Goal: Task Accomplishment & Management: Use online tool/utility

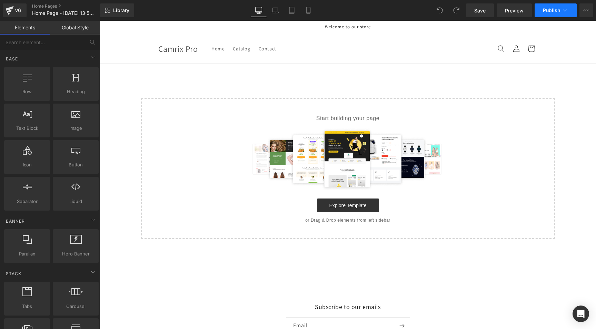
click at [564, 8] on icon at bounding box center [564, 10] width 7 height 7
click at [589, 8] on button "Upgrade Plan View Live Page View with current Template Save Template to Library…" at bounding box center [586, 10] width 14 height 14
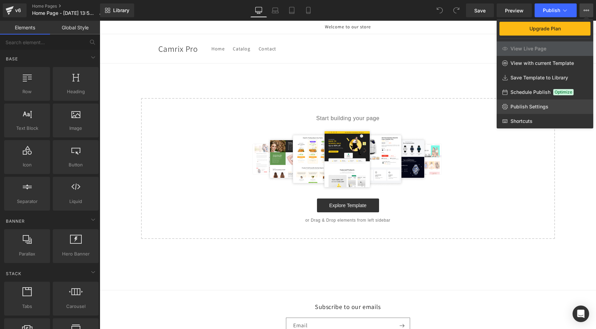
click at [526, 105] on span "Publish Settings" at bounding box center [529, 106] width 38 height 6
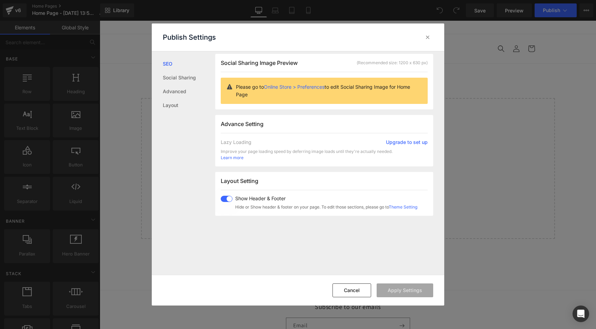
scroll to position [143, 0]
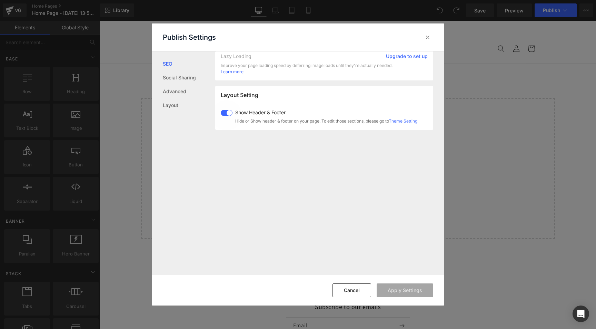
click at [224, 110] on span at bounding box center [227, 113] width 12 height 6
click at [401, 287] on button "Apply Settings" at bounding box center [404, 290] width 57 height 14
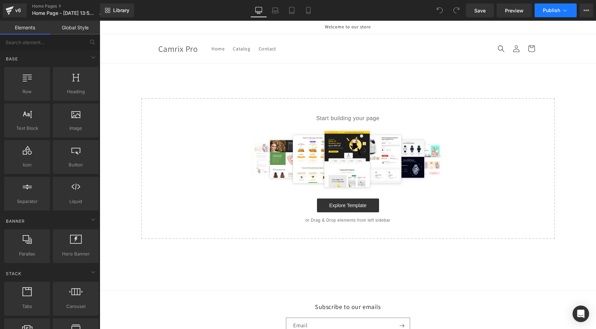
click at [561, 10] on icon at bounding box center [564, 10] width 7 height 7
click at [351, 202] on link "Explore Template" at bounding box center [348, 205] width 62 height 14
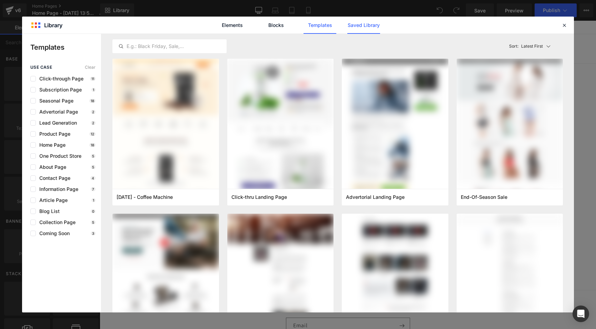
click at [363, 25] on link "Saved Library" at bounding box center [363, 25] width 33 height 17
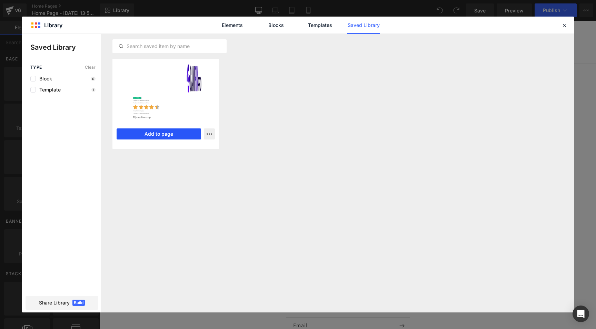
click at [150, 135] on button "Add to page" at bounding box center [159, 133] width 84 height 11
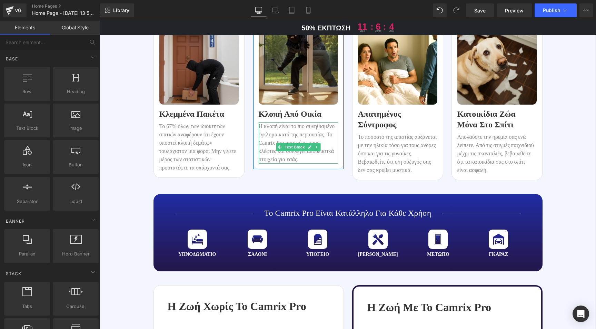
scroll to position [686, 0]
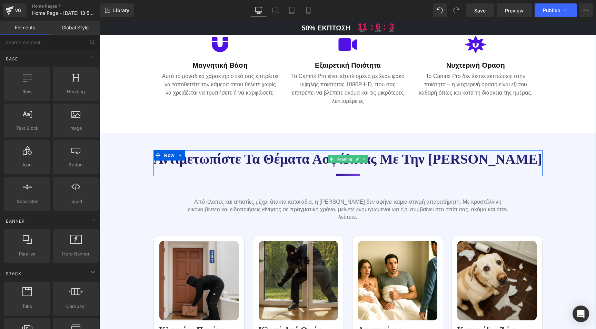
click at [220, 163] on h1 "Αντιμετωπίστε τα θέματα ασφάλειας με την [PERSON_NAME]" at bounding box center [347, 159] width 389 height 18
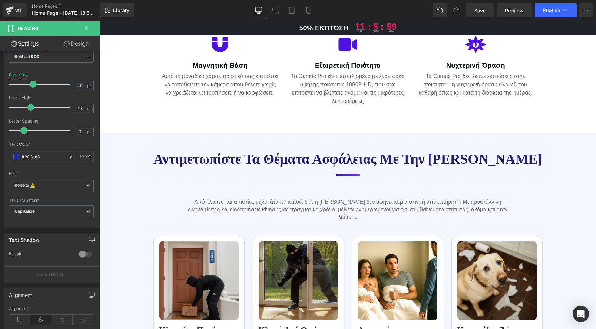
scroll to position [156, 0]
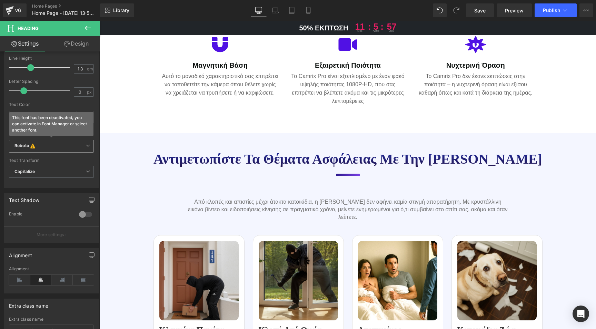
click at [82, 143] on b "Roboto This font has been deactivated, you can activate in Font Manager or sele…" at bounding box center [49, 146] width 71 height 7
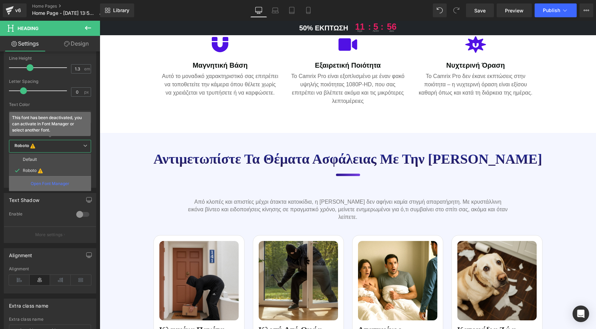
click at [60, 181] on p "Open Font Manager" at bounding box center [50, 183] width 39 height 6
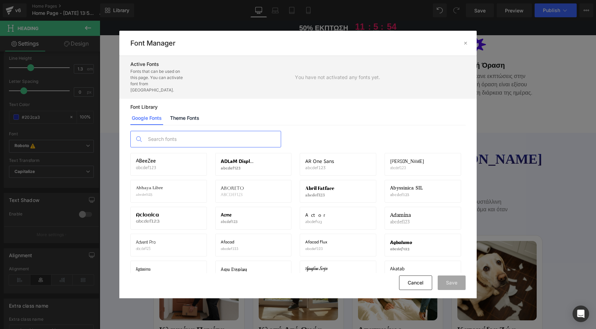
click at [189, 131] on input "text" at bounding box center [212, 139] width 136 height 16
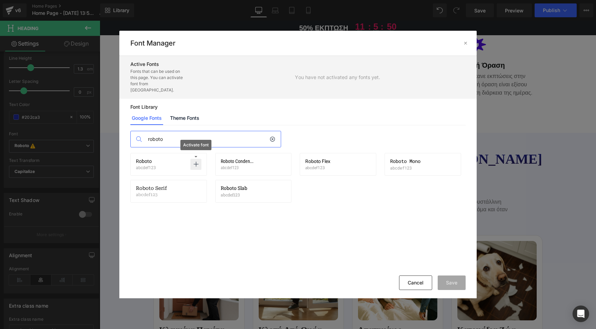
click at [199, 159] on p at bounding box center [195, 164] width 11 height 11
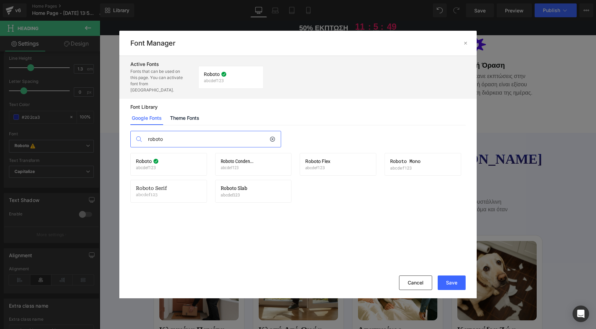
click at [176, 136] on input "roboto" at bounding box center [206, 139] width 125 height 16
click at [192, 159] on p at bounding box center [195, 164] width 11 height 11
click at [153, 133] on input "monts" at bounding box center [206, 139] width 125 height 16
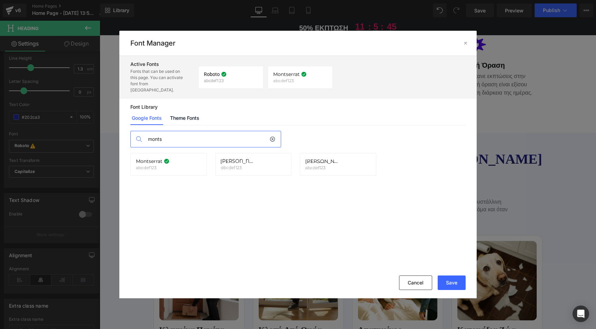
click at [151, 135] on input "monts" at bounding box center [206, 139] width 125 height 16
click at [197, 161] on icon at bounding box center [196, 164] width 6 height 6
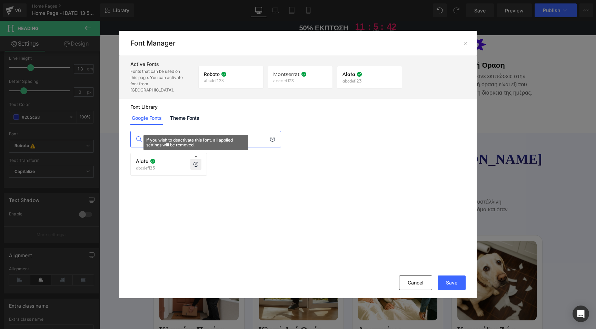
click at [171, 134] on input "alata" at bounding box center [206, 139] width 125 height 16
type input "alexa"
click at [195, 161] on icon at bounding box center [196, 164] width 6 height 6
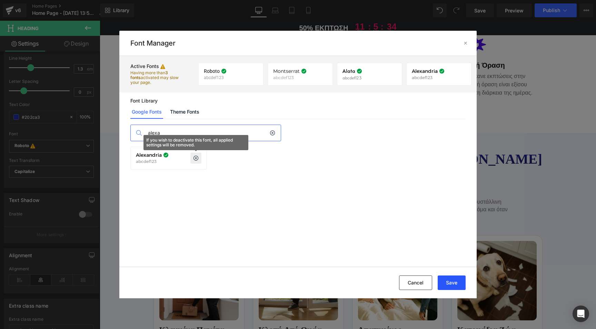
click at [451, 281] on button "Save" at bounding box center [451, 282] width 28 height 14
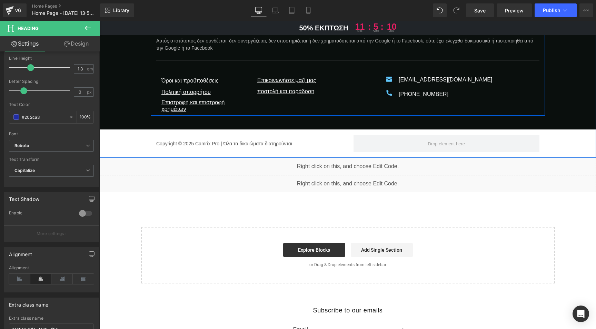
scroll to position [4382, 0]
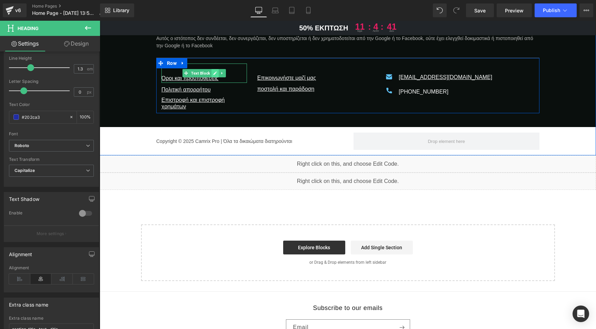
click at [213, 75] on icon at bounding box center [215, 73] width 4 height 4
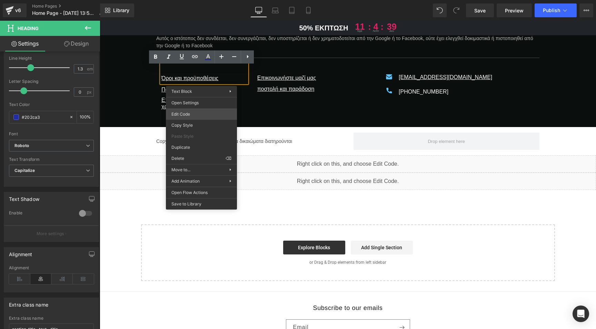
click at [185, 0] on div "You are previewing how the will restyle your page. You can not edit Elements in…" at bounding box center [298, 0] width 596 height 0
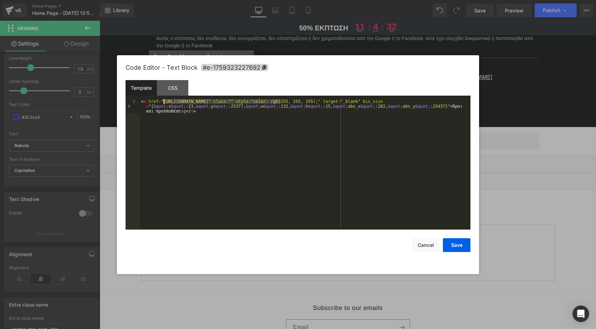
drag, startPoint x: 281, startPoint y: 100, endPoint x: 168, endPoint y: 101, distance: 113.1
click at [163, 101] on div "< a href = "[URL][DOMAIN_NAME]" class = "" style = "color: rgb(255, 255, 255);"…" at bounding box center [305, 178] width 331 height 159
click at [456, 243] on button "Save" at bounding box center [457, 245] width 28 height 14
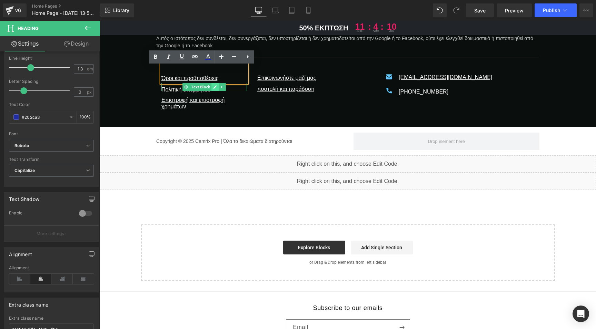
click at [213, 89] on icon at bounding box center [214, 86] width 3 height 3
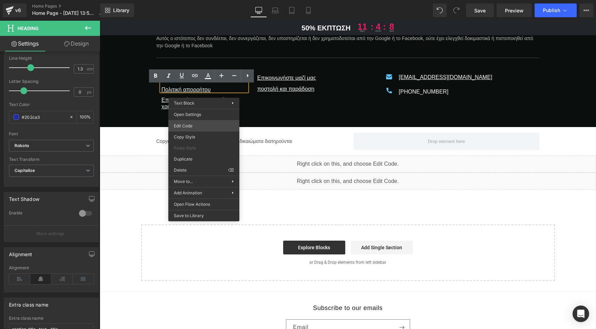
click at [189, 0] on div "You are previewing how the will restyle your page. You can not edit Elements in…" at bounding box center [298, 0] width 596 height 0
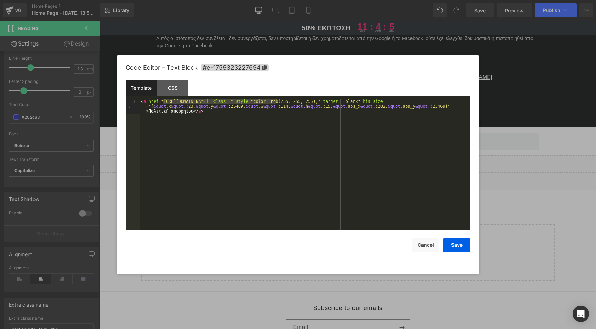
drag, startPoint x: 275, startPoint y: 101, endPoint x: 163, endPoint y: 101, distance: 112.7
click at [163, 101] on div "< a href = "[URL][DOMAIN_NAME]" class = "" style = "color: rgb(255, 255, 255);"…" at bounding box center [305, 178] width 331 height 159
click at [448, 242] on button "Save" at bounding box center [457, 245] width 28 height 14
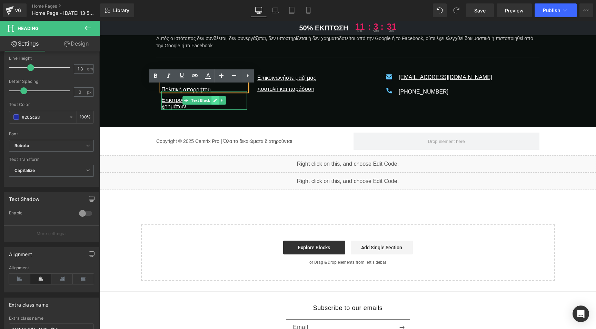
click at [213, 102] on icon at bounding box center [215, 100] width 4 height 4
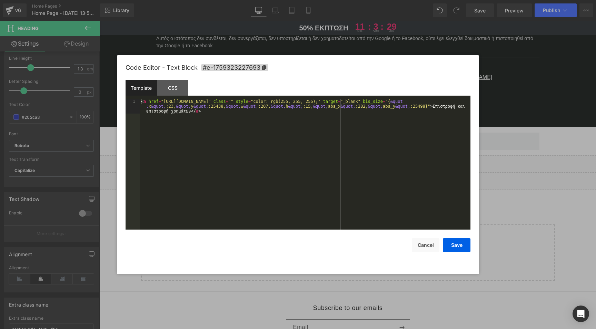
click at [189, 0] on div "You are previewing how the will restyle your page. You can not edit Elements in…" at bounding box center [298, 0] width 596 height 0
drag, startPoint x: 273, startPoint y: 101, endPoint x: 164, endPoint y: 101, distance: 108.6
click at [164, 101] on div "< a href = "[URL][DOMAIN_NAME]" class = "" style = "color: rgb(255, 255, 255);"…" at bounding box center [305, 178] width 331 height 159
click at [453, 245] on button "Save" at bounding box center [457, 245] width 28 height 14
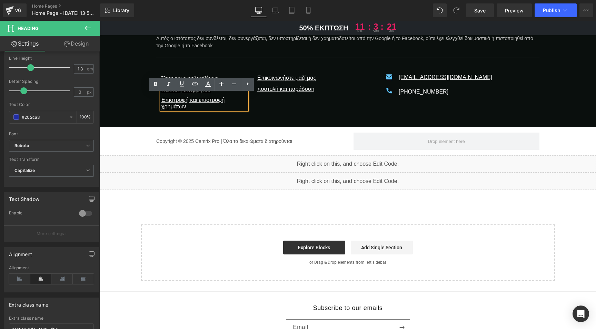
click at [273, 109] on div "Όροι και προϋποθέσεις Text Block Πολιτική απορρήτου Text Block Επιστροφή και επ…" at bounding box center [347, 85] width 383 height 55
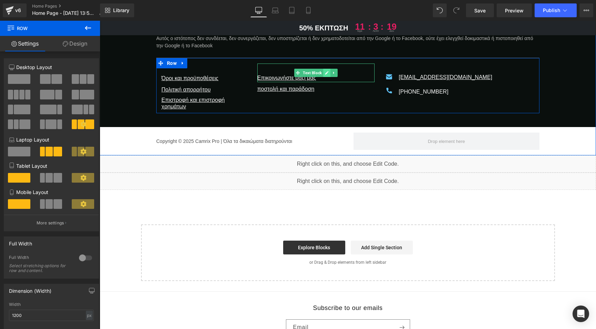
click at [325, 73] on icon at bounding box center [327, 73] width 4 height 4
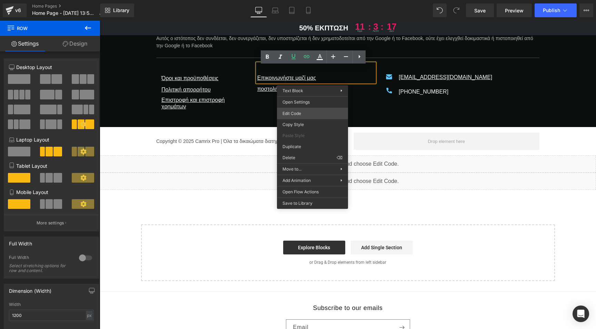
click at [296, 0] on div "You are previewing how the will restyle your page. You can not edit Elements in…" at bounding box center [298, 0] width 596 height 0
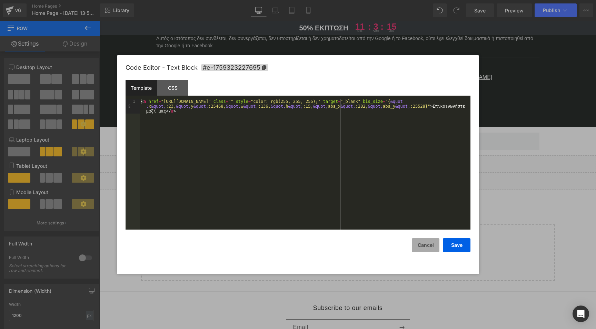
click at [434, 240] on button "Cancel" at bounding box center [426, 245] width 28 height 14
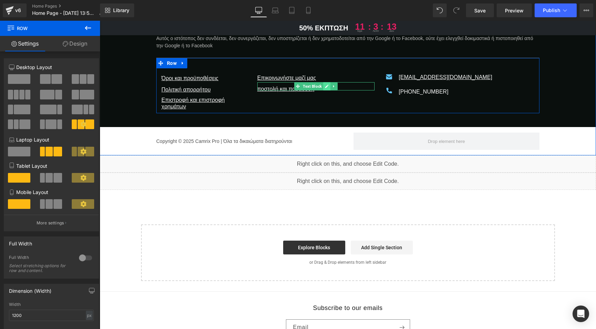
click at [326, 88] on icon at bounding box center [327, 86] width 4 height 4
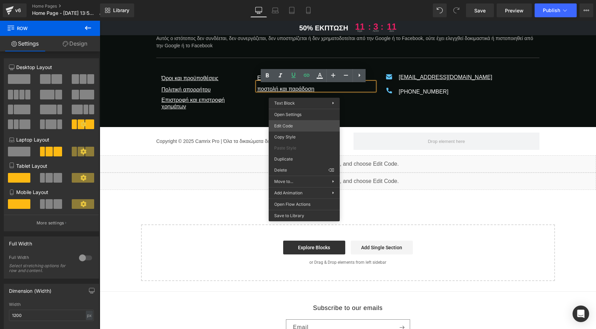
click at [291, 0] on div "You are previewing how the will restyle your page. You can not edit Elements in…" at bounding box center [298, 0] width 596 height 0
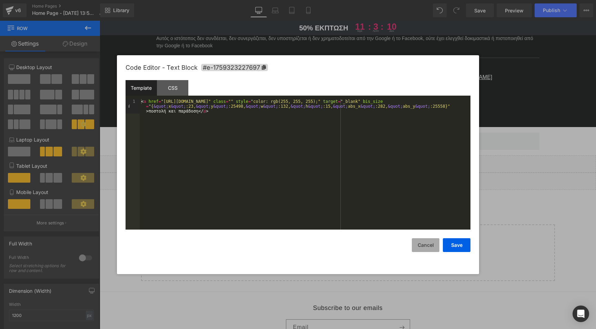
click at [425, 244] on button "Cancel" at bounding box center [426, 245] width 28 height 14
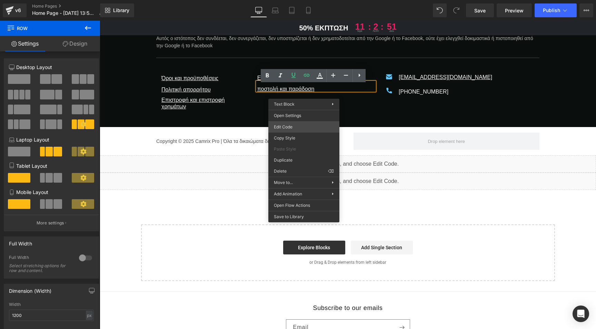
click at [288, 0] on div "You are previewing how the will restyle your page. You can not edit Elements in…" at bounding box center [298, 0] width 596 height 0
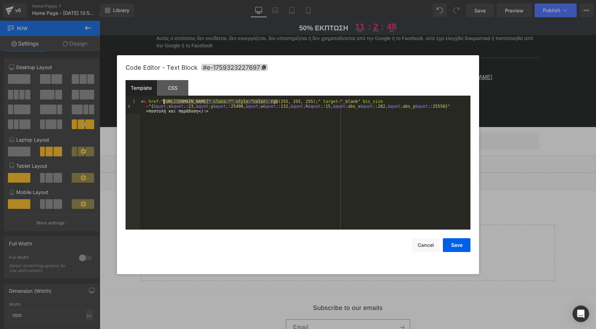
drag, startPoint x: 278, startPoint y: 102, endPoint x: 164, endPoint y: 101, distance: 114.4
click at [164, 101] on div "< a href = "[URL][DOMAIN_NAME]" class = "" style = "color: rgb(255, 255, 255);"…" at bounding box center [305, 178] width 331 height 159
click at [457, 244] on button "Save" at bounding box center [457, 245] width 28 height 14
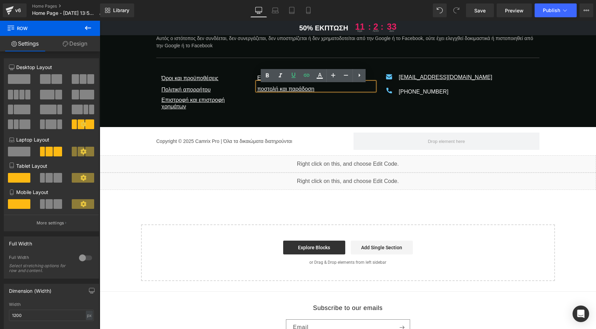
drag, startPoint x: 296, startPoint y: 111, endPoint x: 296, endPoint y: 107, distance: 4.2
click at [296, 111] on div "Όροι και προϋποθέσεις Text Block Πολιτική απορρήτου Text Block Επιστροφή και επ…" at bounding box center [347, 85] width 383 height 55
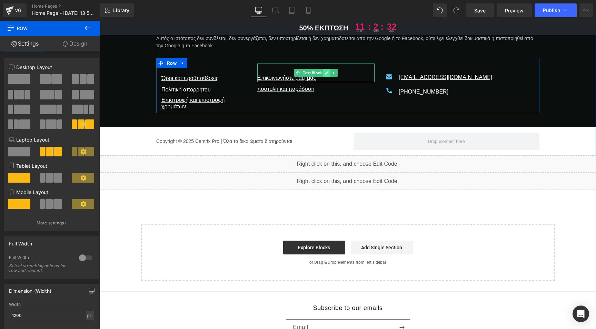
click at [325, 75] on icon at bounding box center [327, 73] width 4 height 4
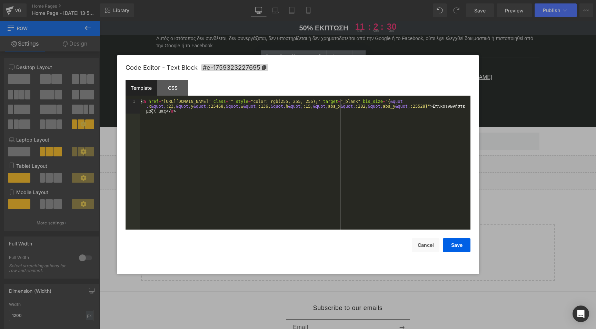
click at [283, 0] on div "You are previewing how the will restyle your page. You can not edit Elements in…" at bounding box center [298, 0] width 596 height 0
drag, startPoint x: 265, startPoint y: 101, endPoint x: 163, endPoint y: 100, distance: 102.0
click at [163, 100] on div "< a href = "[URL][DOMAIN_NAME]" class = "" style = "color: rgb(255, 255, 255);"…" at bounding box center [305, 178] width 331 height 159
click at [464, 243] on button "Save" at bounding box center [457, 245] width 28 height 14
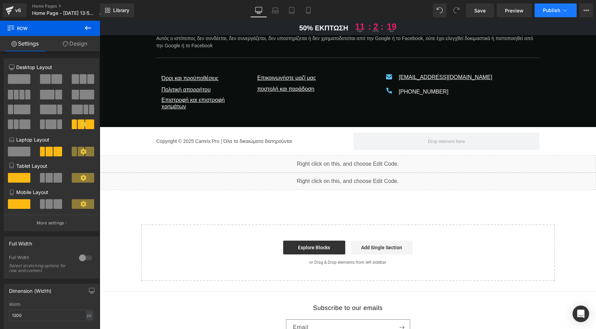
click at [551, 10] on span "Publish" at bounding box center [551, 11] width 17 height 6
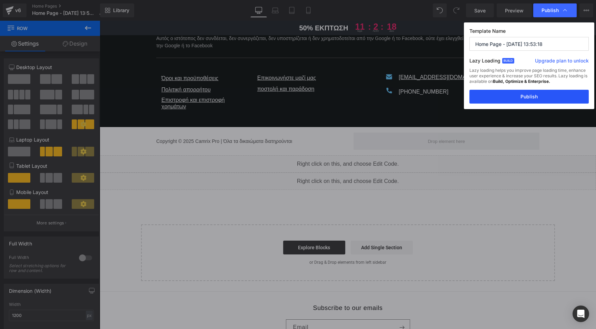
drag, startPoint x: 512, startPoint y: 94, endPoint x: 358, endPoint y: 182, distance: 176.8
click at [512, 94] on button "Publish" at bounding box center [528, 97] width 119 height 14
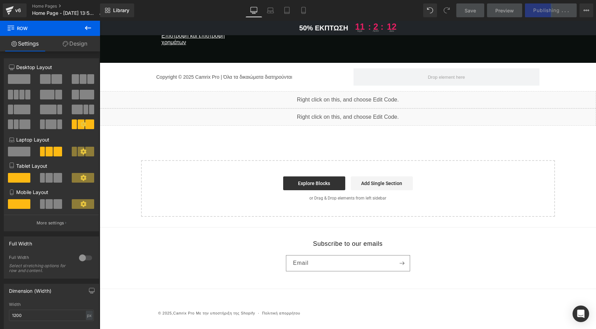
scroll to position [4104, 0]
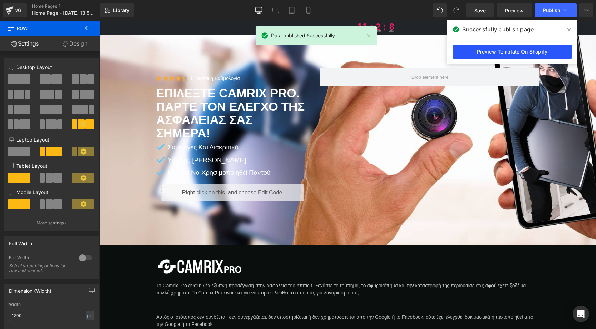
click at [510, 49] on link "Preview Template On Shopify" at bounding box center [511, 52] width 119 height 14
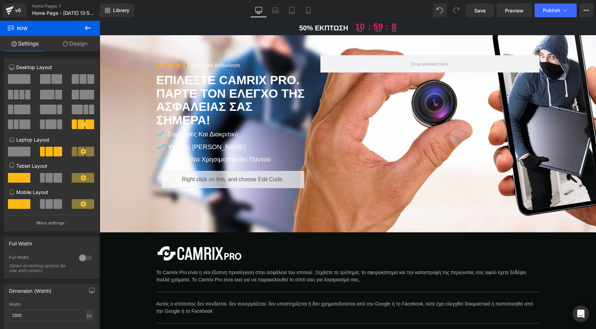
scroll to position [4302, 0]
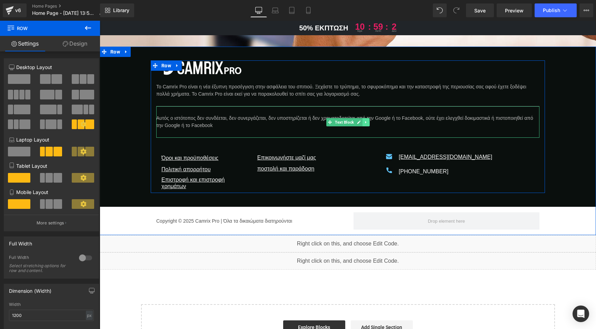
click at [364, 124] on icon at bounding box center [366, 122] width 4 height 4
click at [360, 124] on icon at bounding box center [362, 122] width 4 height 4
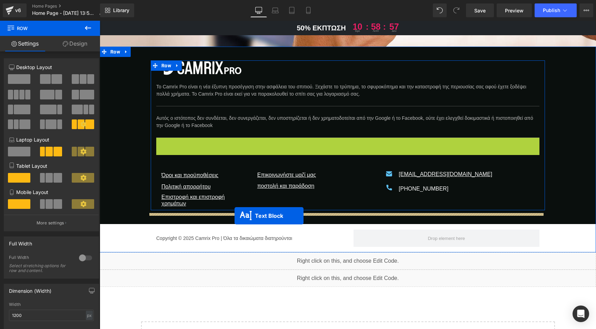
drag, startPoint x: 327, startPoint y: 157, endPoint x: 234, endPoint y: 215, distance: 109.0
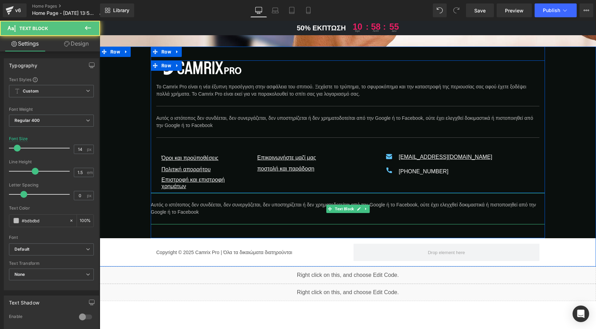
drag, startPoint x: 256, startPoint y: 214, endPoint x: 252, endPoint y: 213, distance: 3.9
click at [252, 214] on p "Αυτός ο ιστότοπος δεν συνδέεται, δεν συνεργάζεται, δεν υποστηρίζεται ή δεν χρημ…" at bounding box center [348, 208] width 394 height 14
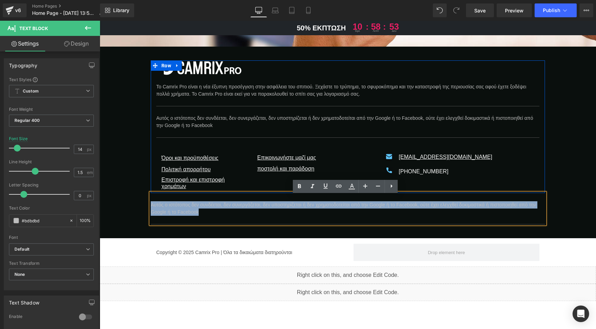
drag, startPoint x: 251, startPoint y: 214, endPoint x: 150, endPoint y: 210, distance: 101.8
click at [151, 210] on p "Αυτός ο ιστότοπος δεν συνδέεται, δεν συνεργάζεται, δεν υποστηρίζεται ή δεν χρημ…" at bounding box center [348, 208] width 394 height 14
paste div
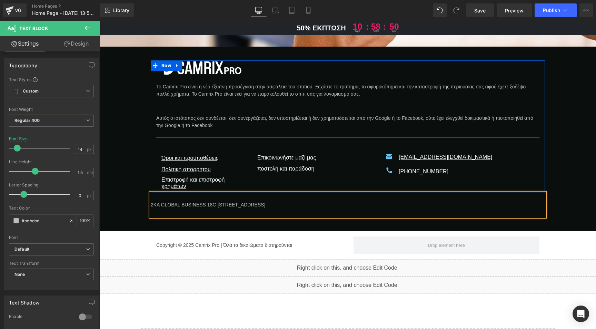
click at [121, 202] on div "Image Το Camrix Pro είναι η νέα έξυπνη προσέγγιση στην ασφάλεια του σπιτιού. Ξε…" at bounding box center [348, 153] width 496 height 213
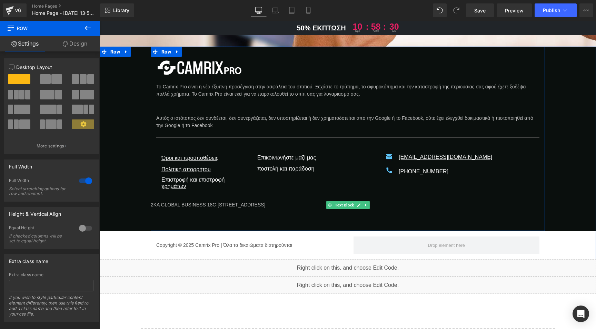
click at [244, 208] on p "2KA GLOBAL BUSINESS 18C-[STREET_ADDRESS]" at bounding box center [348, 204] width 394 height 7
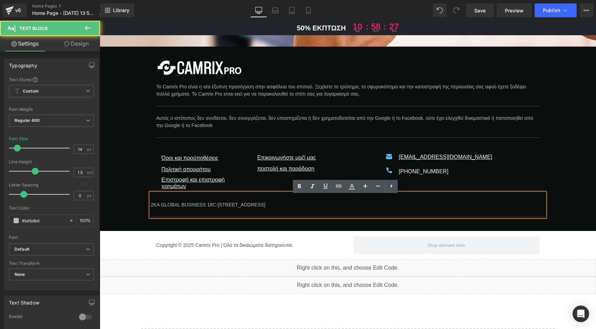
drag, startPoint x: 276, startPoint y: 206, endPoint x: 259, endPoint y: 208, distance: 16.9
click at [259, 208] on p "2KA GLOBAL BUSINESS 18C-[STREET_ADDRESS]" at bounding box center [348, 204] width 394 height 7
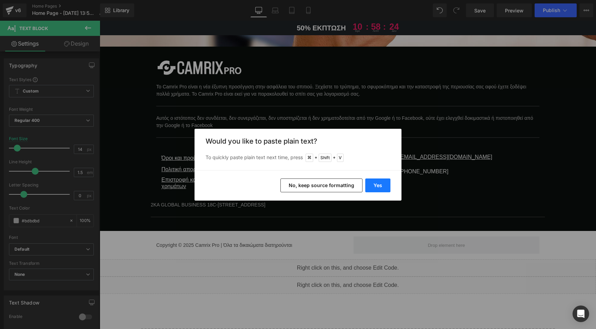
click at [377, 183] on button "Yes" at bounding box center [377, 185] width 25 height 14
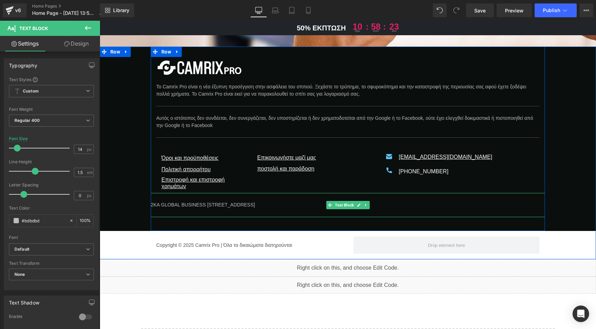
click at [182, 208] on p "2KA GLOBAL BUSINESS [STREET_ADDRESS]" at bounding box center [348, 204] width 394 height 7
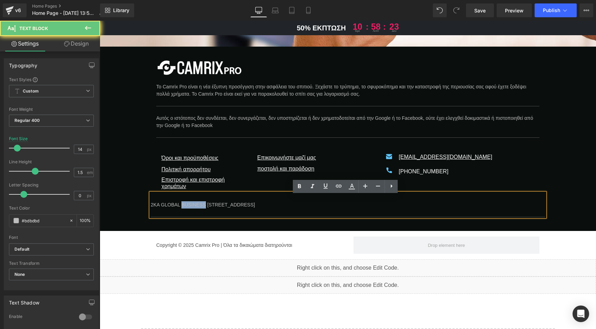
click at [182, 208] on p "2KA GLOBAL BUSINESS [STREET_ADDRESS]" at bounding box center [348, 204] width 394 height 7
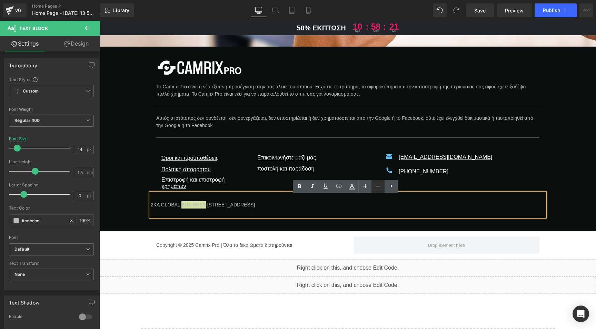
click at [377, 185] on icon at bounding box center [378, 185] width 4 height 1
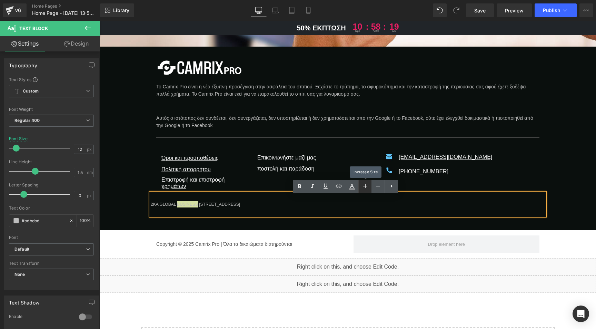
click at [363, 184] on icon at bounding box center [365, 186] width 8 height 8
type input "14"
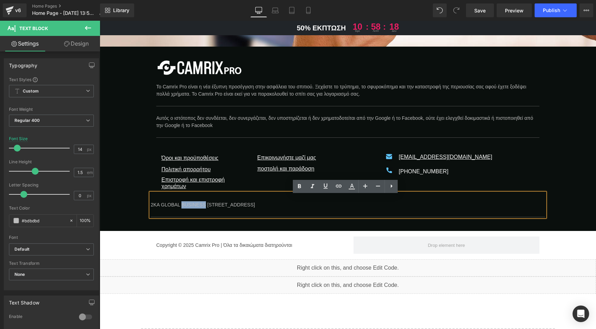
click at [137, 206] on div "Image Το Camrix Pro είναι η νέα έξυπνη προσέγγιση στην ασφάλεια του σπιτιού. Ξε…" at bounding box center [348, 153] width 496 height 213
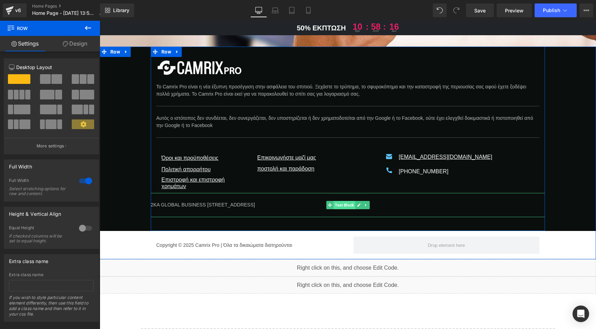
click at [341, 207] on span "Text Block" at bounding box center [344, 205] width 22 height 8
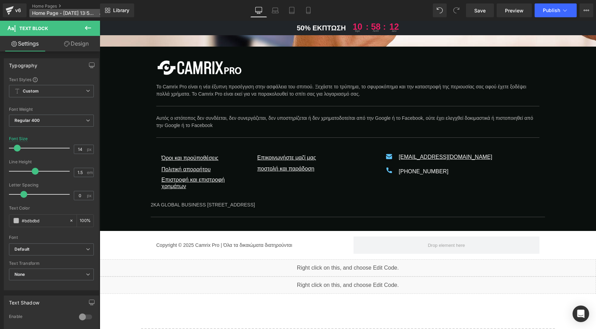
click at [99, 11] on icon at bounding box center [101, 13] width 5 height 5
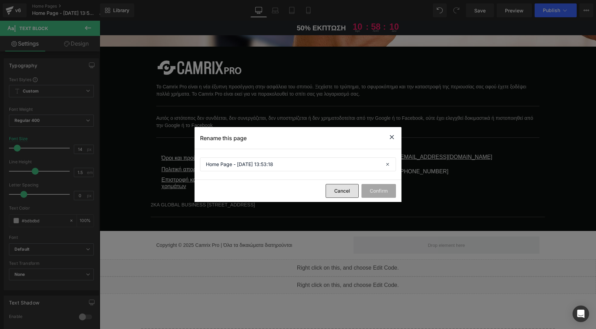
click at [330, 189] on button "Cancel" at bounding box center [341, 191] width 33 height 14
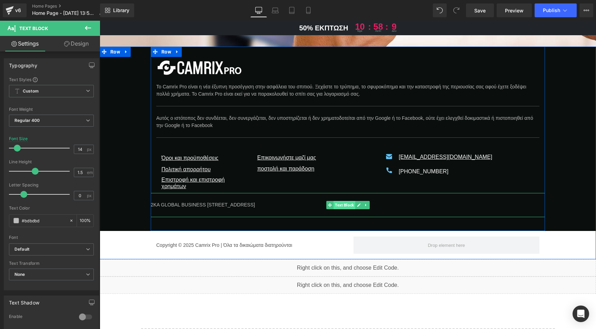
click at [340, 206] on span "Text Block" at bounding box center [344, 205] width 22 height 8
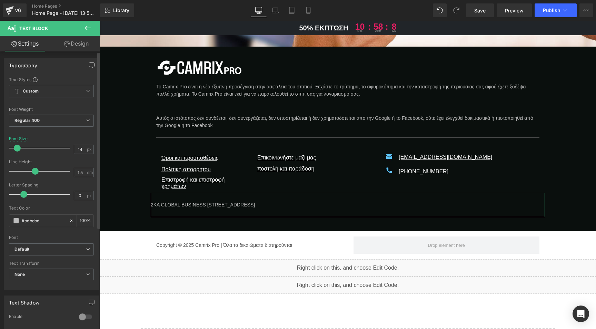
click at [89, 63] on icon "button" at bounding box center [92, 65] width 6 height 6
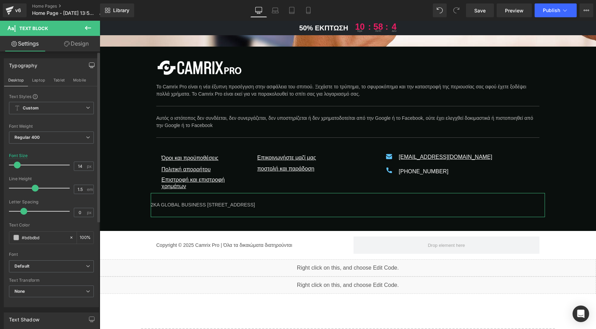
click at [75, 42] on link "Design" at bounding box center [76, 44] width 50 height 16
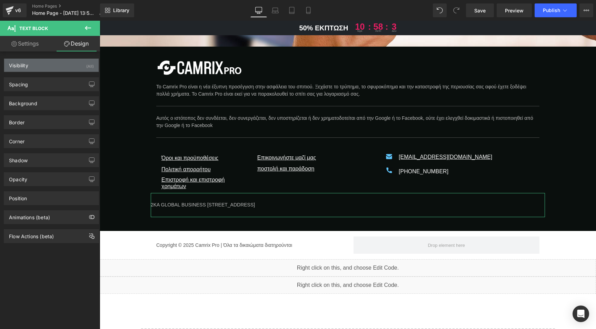
click at [48, 64] on div "Visibility (All)" at bounding box center [51, 65] width 94 height 13
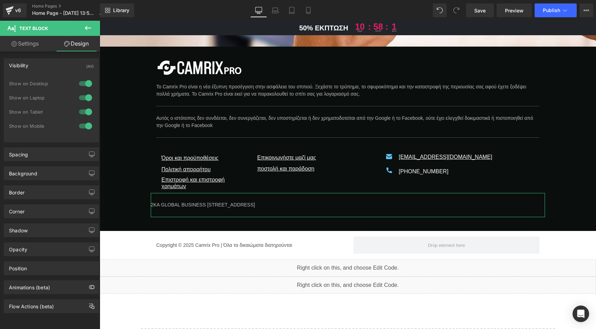
click at [81, 99] on div at bounding box center [85, 97] width 17 height 11
click at [81, 82] on div at bounding box center [85, 83] width 17 height 11
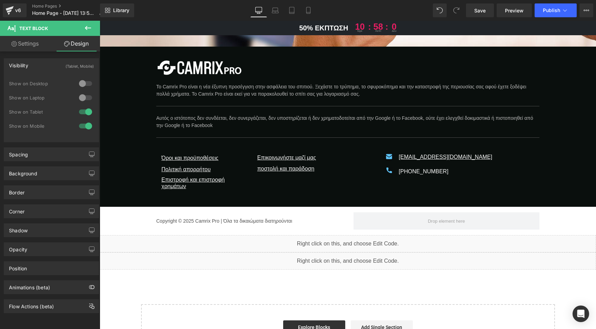
click at [81, 125] on div at bounding box center [85, 125] width 17 height 11
click at [85, 84] on div at bounding box center [85, 83] width 17 height 11
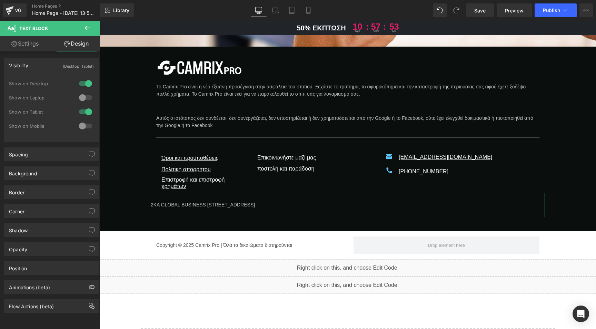
click at [85, 97] on div at bounding box center [85, 97] width 17 height 11
click at [84, 125] on div at bounding box center [85, 125] width 17 height 11
drag, startPoint x: 479, startPoint y: 10, endPoint x: 160, endPoint y: 124, distance: 339.5
click at [479, 10] on span "Save" at bounding box center [479, 10] width 11 height 7
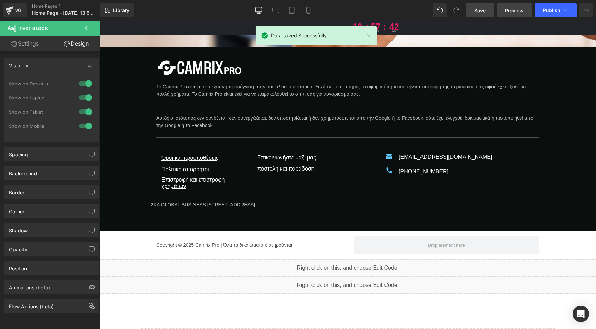
click at [512, 10] on span "Preview" at bounding box center [514, 10] width 19 height 7
